Goal: Transaction & Acquisition: Purchase product/service

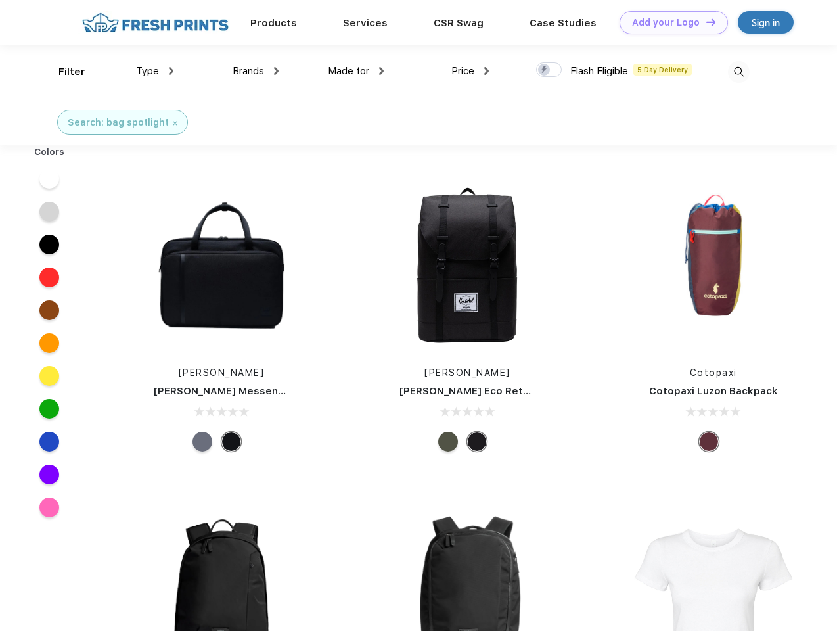
scroll to position [1, 0]
click at [669, 22] on link "Add your Logo Design Tool" at bounding box center [674, 22] width 108 height 23
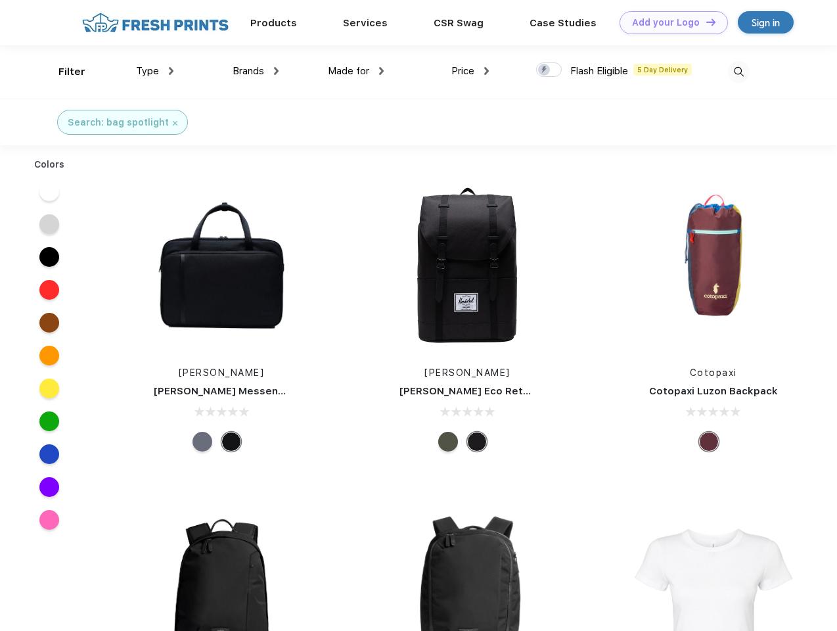
click at [0, 0] on div "Design Tool" at bounding box center [0, 0] width 0 height 0
click at [705, 22] on link "Add your Logo Design Tool" at bounding box center [674, 22] width 108 height 23
click at [63, 72] on div "Filter" at bounding box center [71, 71] width 27 height 15
click at [155, 71] on span "Type" at bounding box center [147, 71] width 23 height 12
click at [256, 71] on span "Brands" at bounding box center [249, 71] width 32 height 12
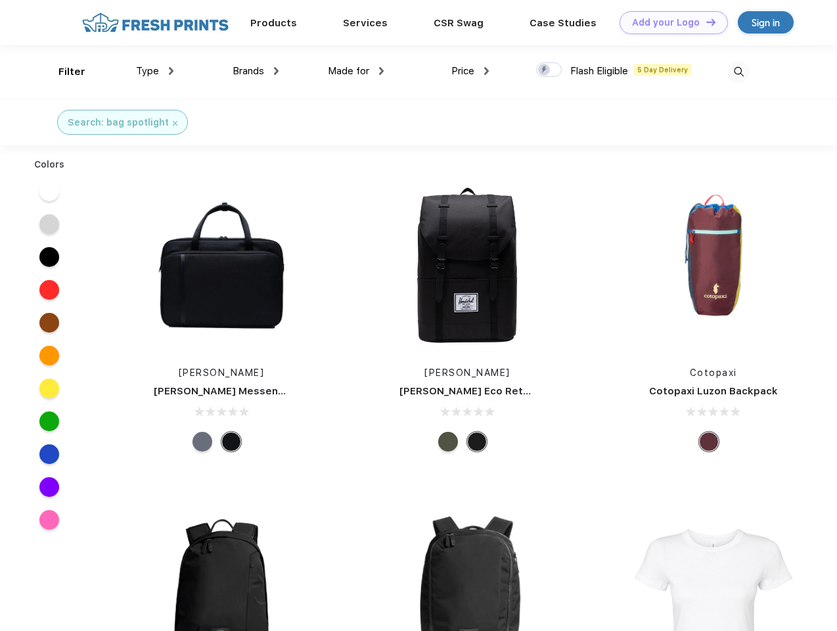
click at [356, 71] on span "Made for" at bounding box center [348, 71] width 41 height 12
click at [470, 71] on span "Price" at bounding box center [462, 71] width 23 height 12
click at [549, 70] on div at bounding box center [549, 69] width 26 height 14
click at [545, 70] on input "checkbox" at bounding box center [540, 66] width 9 height 9
click at [738, 72] on img at bounding box center [739, 72] width 22 height 22
